Goal: Information Seeking & Learning: Learn about a topic

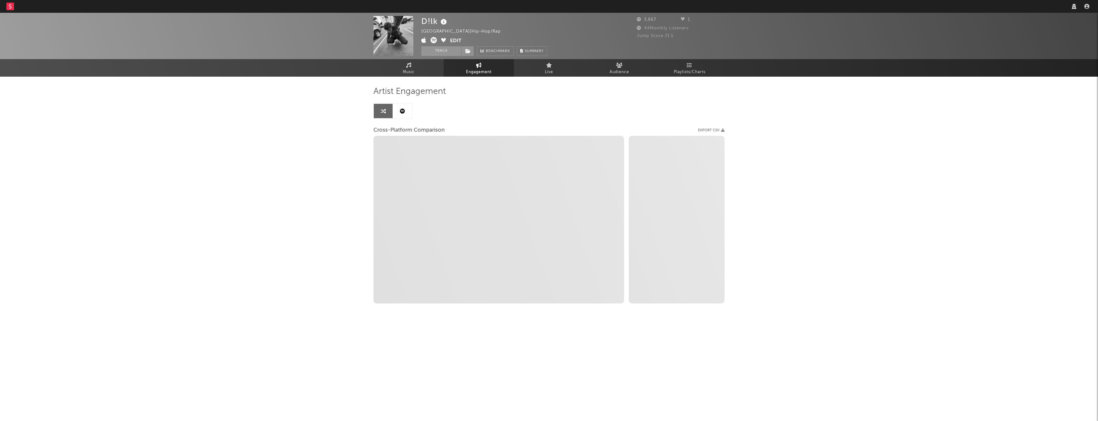
select select "1w"
click at [1070, 12] on div at bounding box center [1081, 6] width 22 height 13
click at [1025, 6] on input "text" at bounding box center [1006, 7] width 96 height 8
type input "sere"
select select "1m"
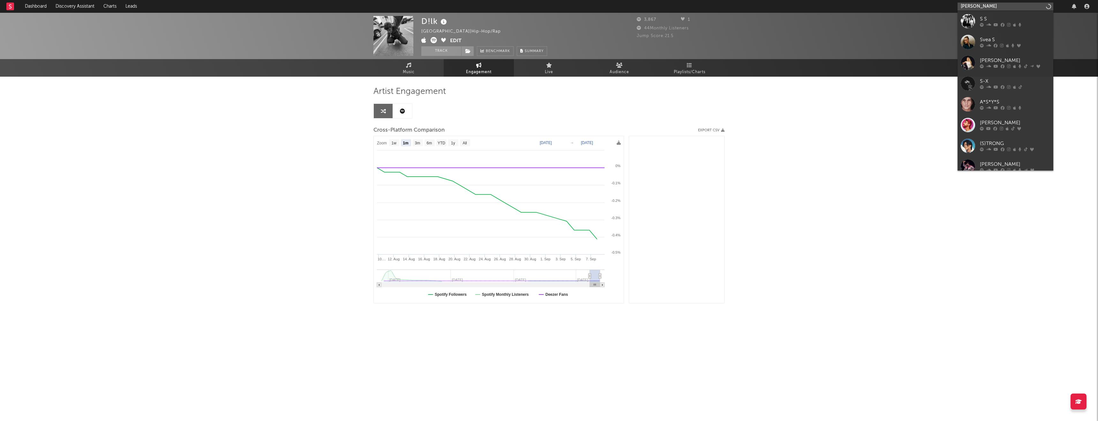
type input "[PERSON_NAME]"
select select "1m"
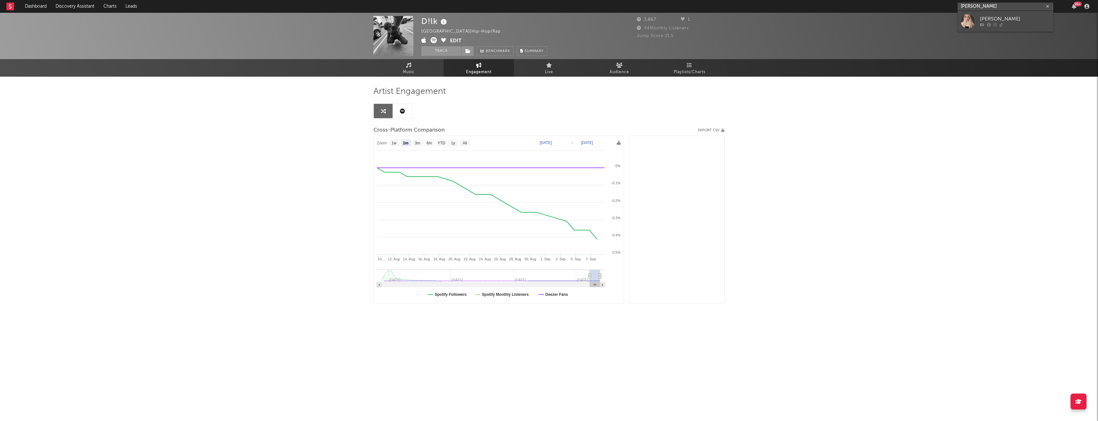
type input "[PERSON_NAME]"
click at [1000, 16] on div "[PERSON_NAME]" at bounding box center [1015, 19] width 70 height 8
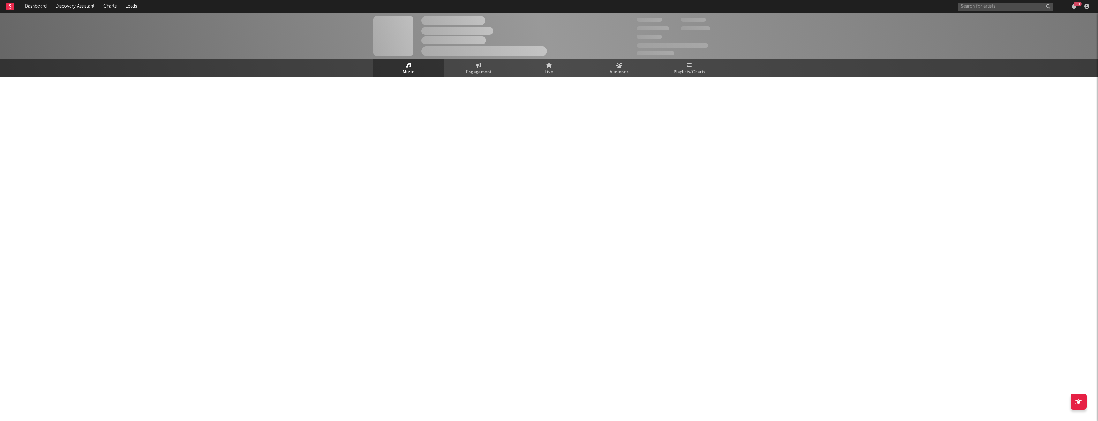
select select "1w"
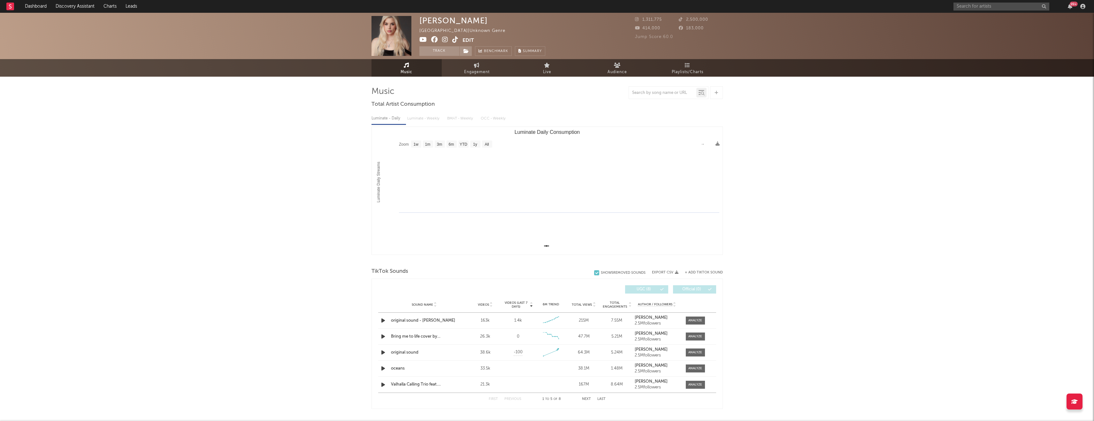
click at [455, 40] on icon at bounding box center [455, 39] width 6 height 6
click at [481, 78] on div "Music Total Artist Consumption Luminate - Daily Luminate - Weekly BMAT - Weekly…" at bounding box center [546, 413] width 351 height 673
click at [478, 72] on span "Engagement" at bounding box center [477, 72] width 26 height 8
select select "1w"
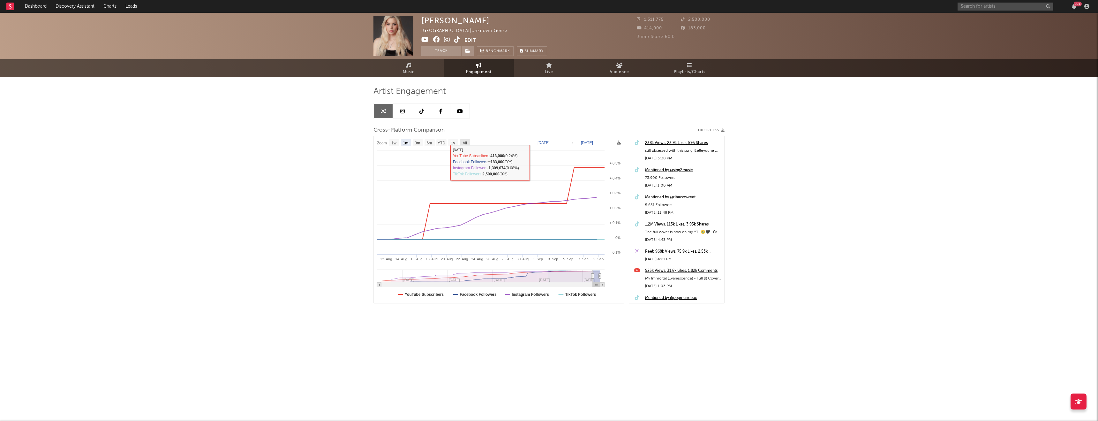
click at [463, 144] on text "All" at bounding box center [465, 143] width 4 height 4
select select "All"
type input "[DATE]"
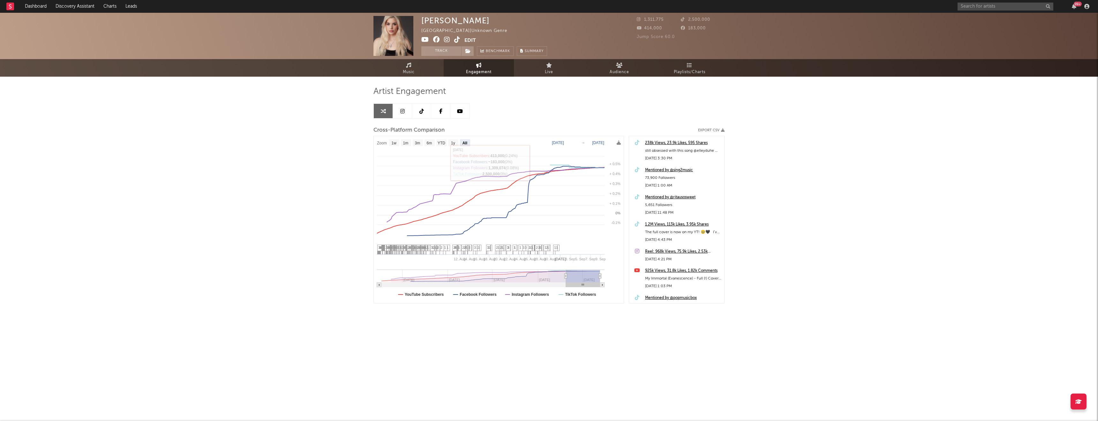
select select "All"
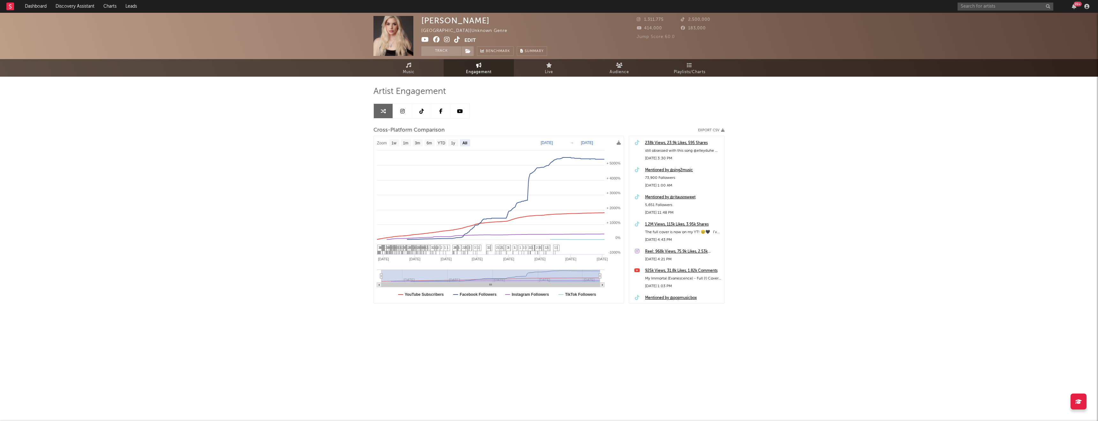
click at [415, 119] on div "Artist Engagement Cross-Platform Comparison Export CSV Zoom 1w 1m 3m 6m YTD 1y …" at bounding box center [549, 194] width 351 height 217
click at [419, 112] on link at bounding box center [421, 111] width 19 height 14
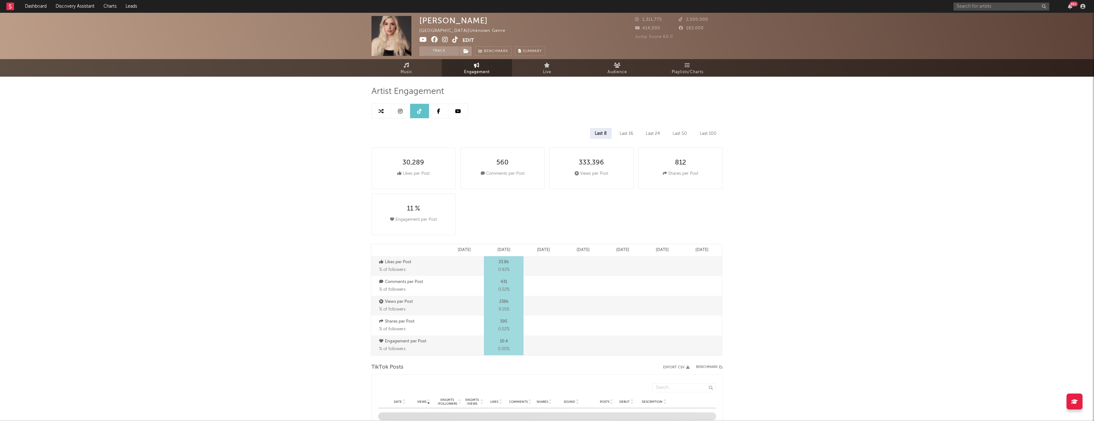
select select "6m"
click at [410, 73] on span "Music" at bounding box center [406, 72] width 12 height 8
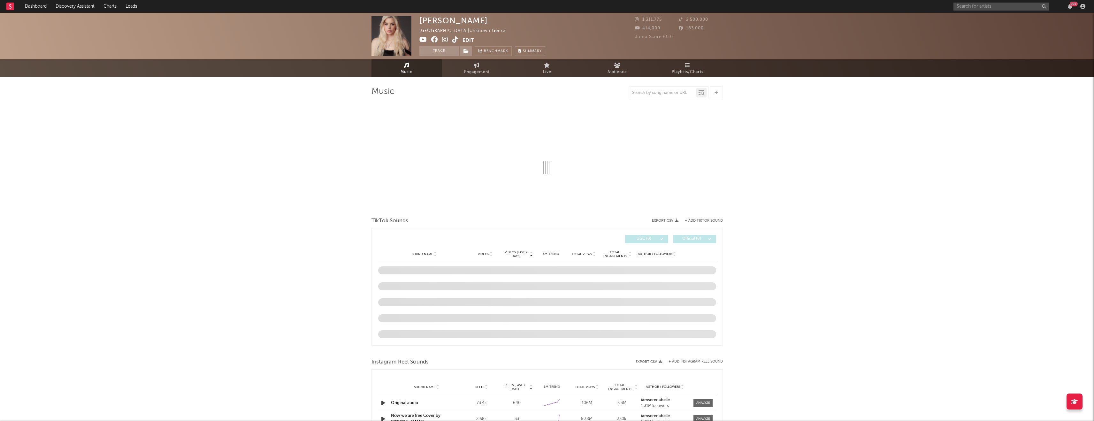
select select "1w"
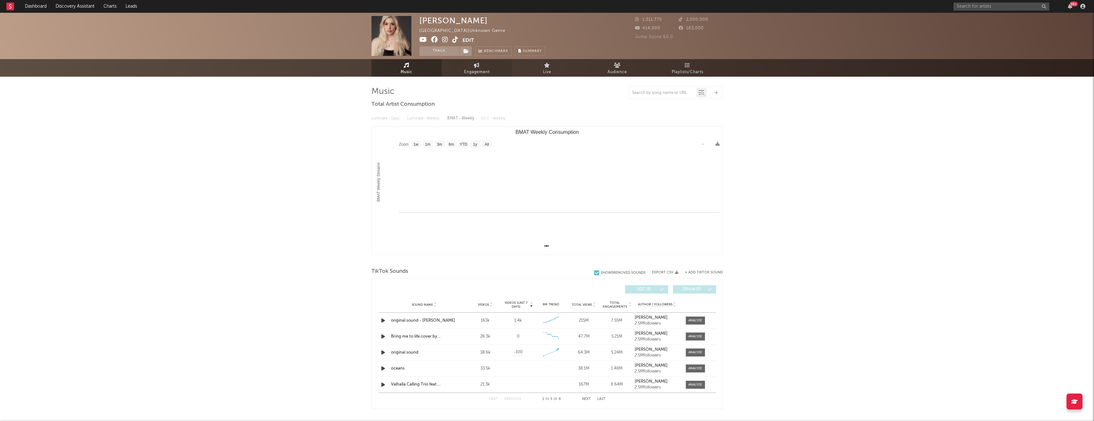
click at [489, 71] on span "Engagement" at bounding box center [477, 72] width 26 height 8
select select "1w"
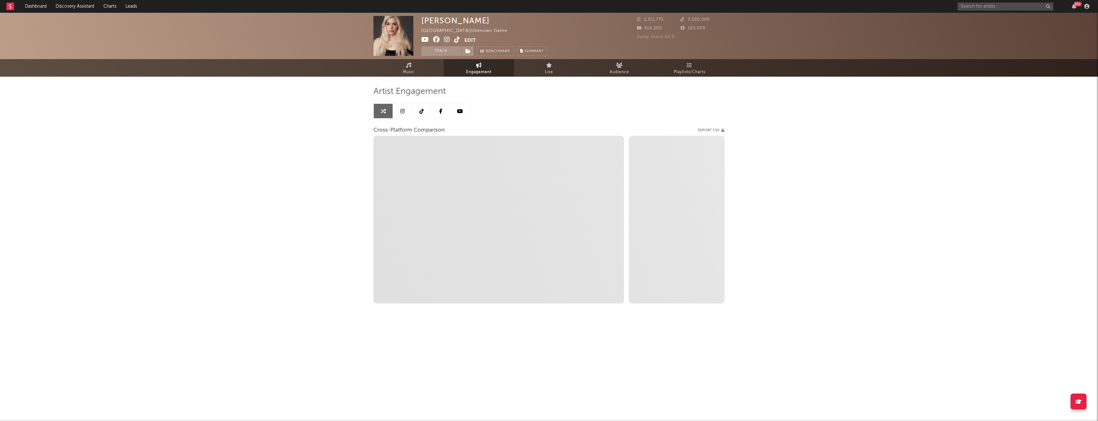
click at [454, 37] on icon at bounding box center [457, 39] width 6 height 6
select select "1m"
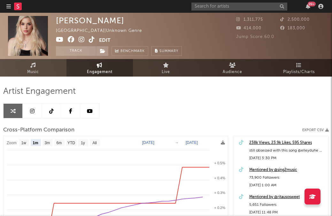
select select "1m"
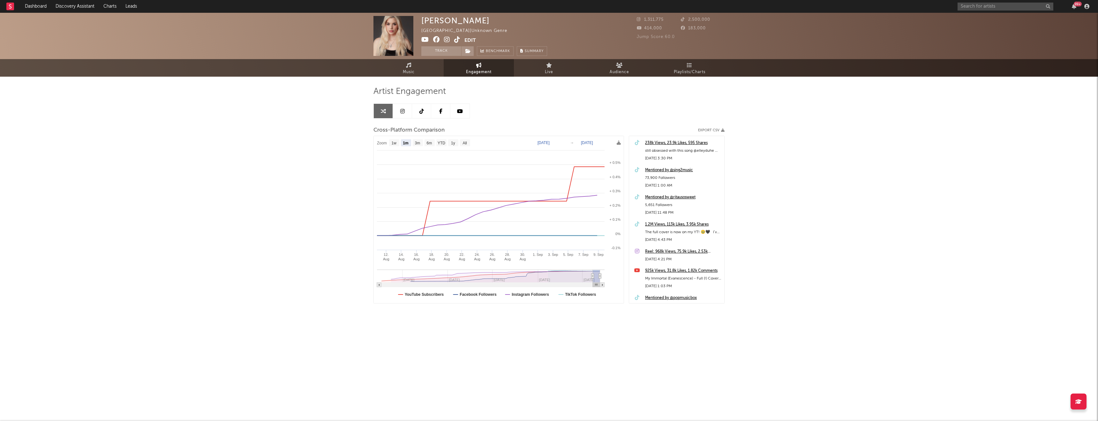
select select "1m"
click at [504, 36] on div "[PERSON_NAME] [GEOGRAPHIC_DATA] | Unknown Genre Edit Track Benchmark Summary" at bounding box center [484, 36] width 126 height 40
click at [407, 113] on link at bounding box center [402, 111] width 19 height 14
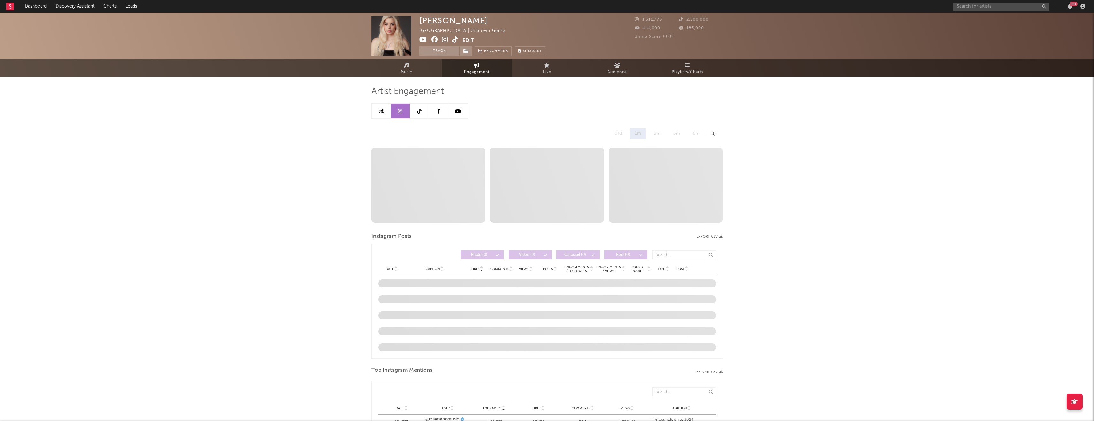
select select "6m"
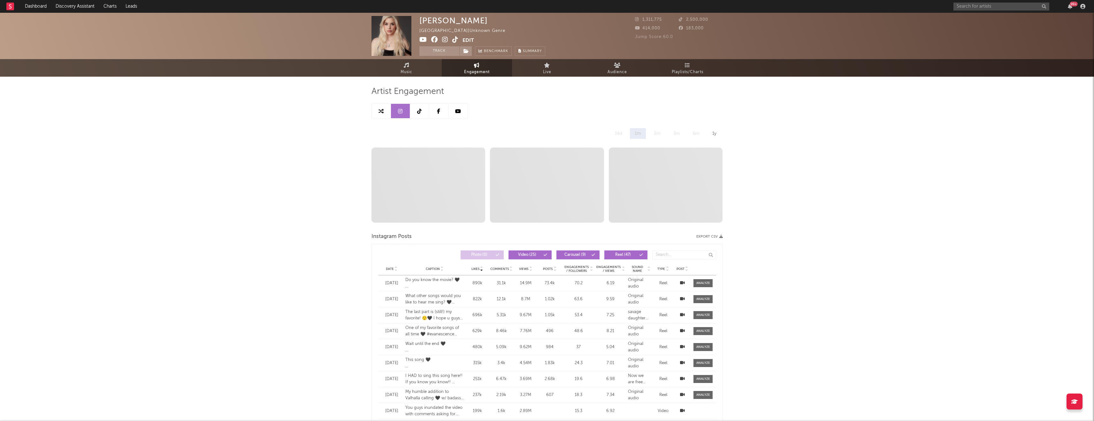
click at [419, 108] on link at bounding box center [419, 111] width 19 height 14
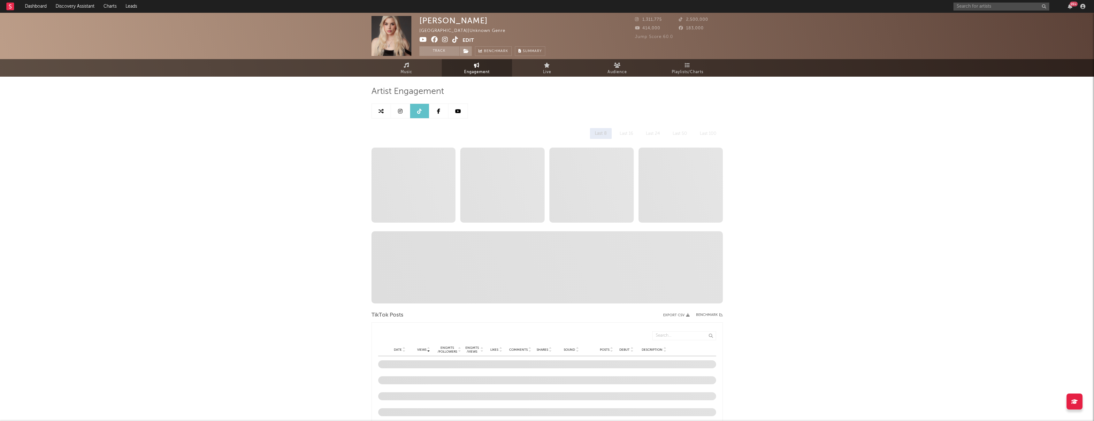
select select "6m"
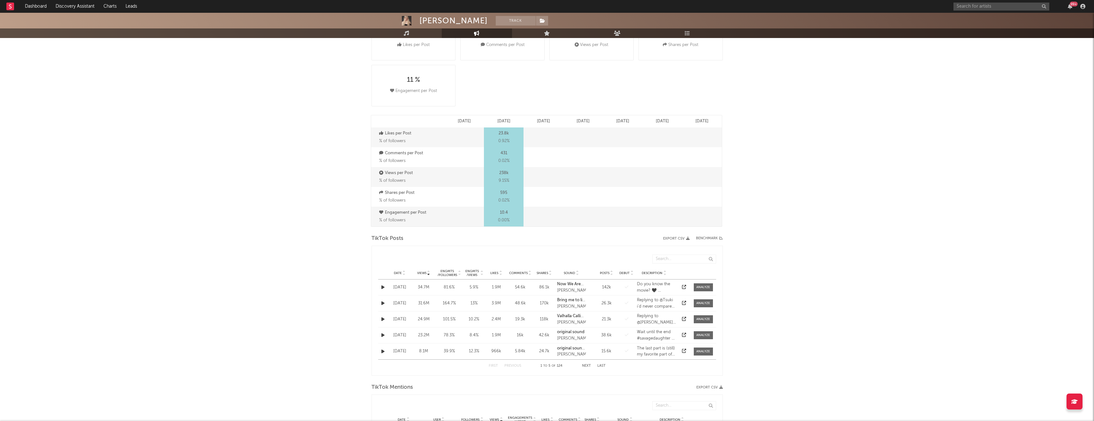
scroll to position [128, 0]
click at [400, 275] on span "Date" at bounding box center [398, 273] width 8 height 4
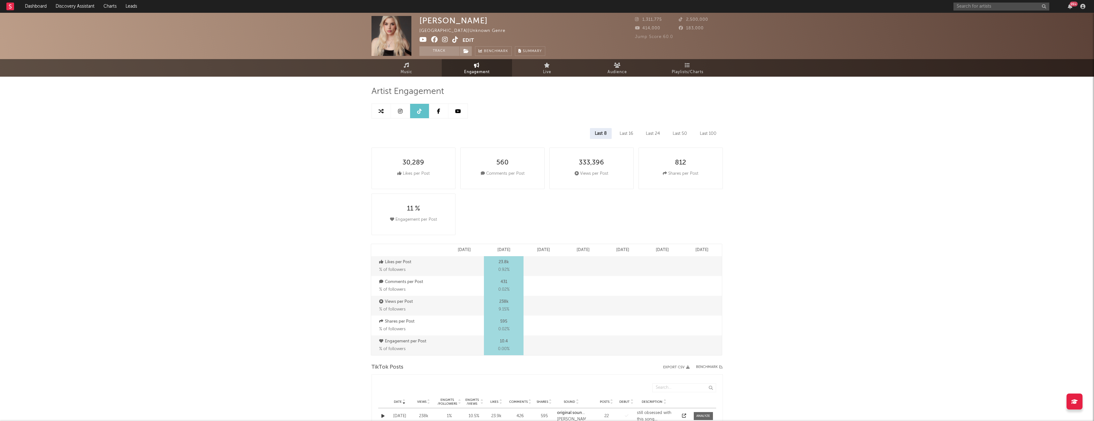
click at [457, 39] on icon at bounding box center [455, 39] width 6 height 6
click at [405, 108] on link at bounding box center [400, 111] width 19 height 14
select select "6m"
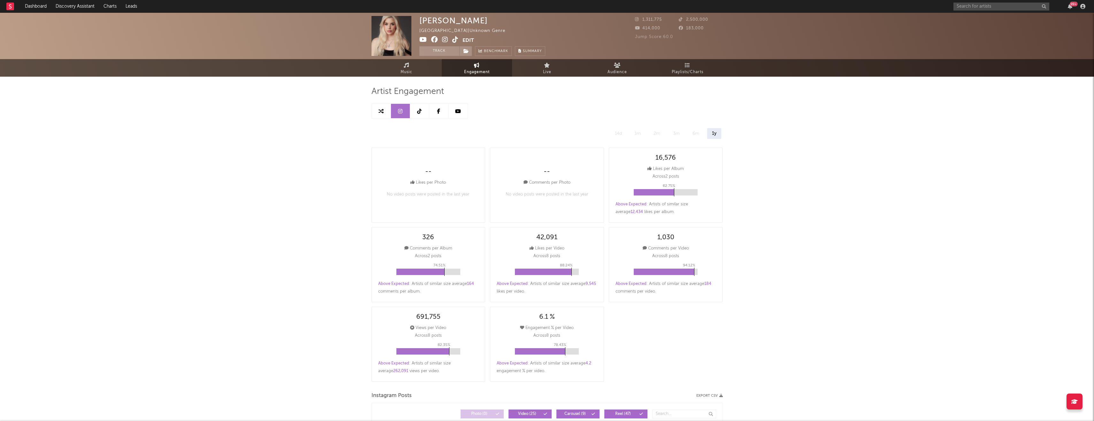
click at [439, 110] on icon at bounding box center [438, 111] width 3 height 5
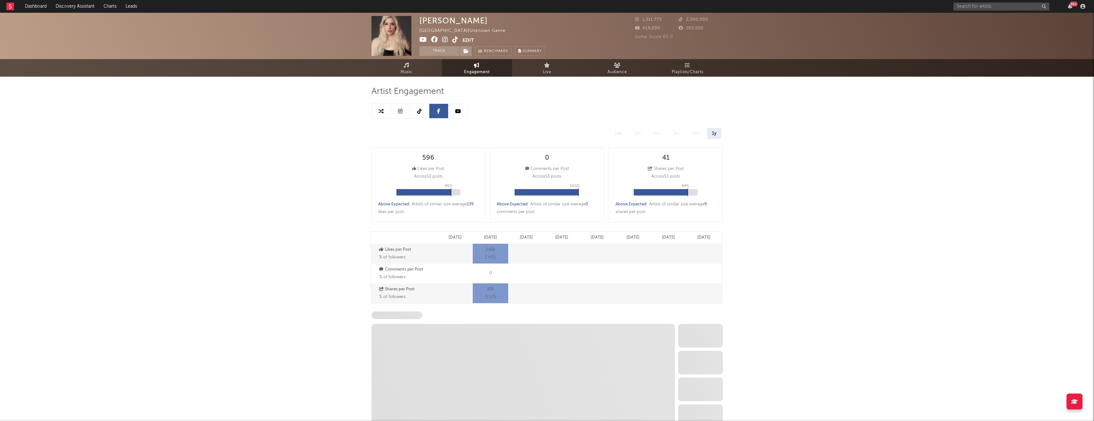
click at [462, 111] on link at bounding box center [457, 111] width 19 height 14
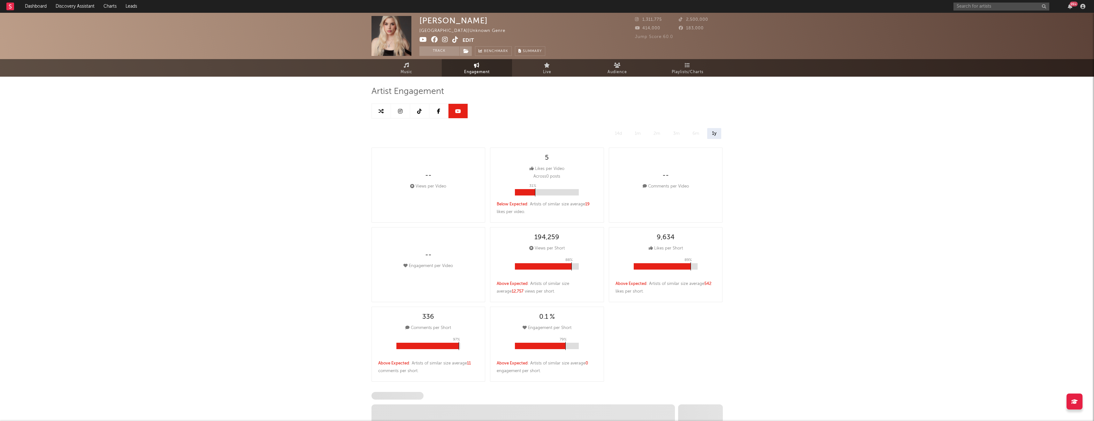
select select "6m"
